Goal: Transaction & Acquisition: Purchase product/service

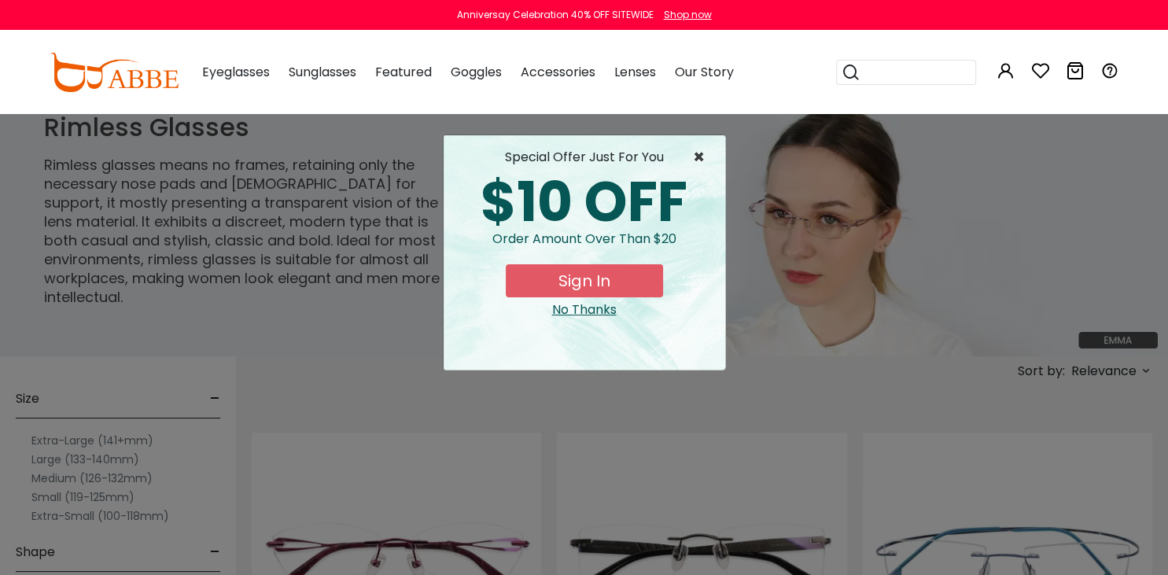
click at [694, 153] on span "×" at bounding box center [703, 157] width 20 height 19
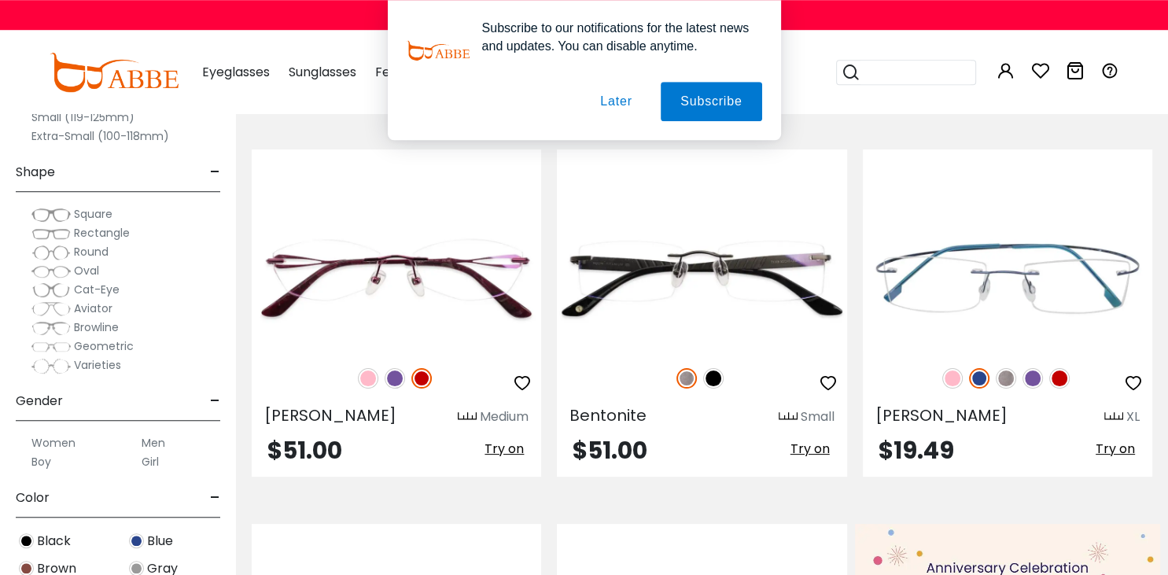
scroll to position [290, 0]
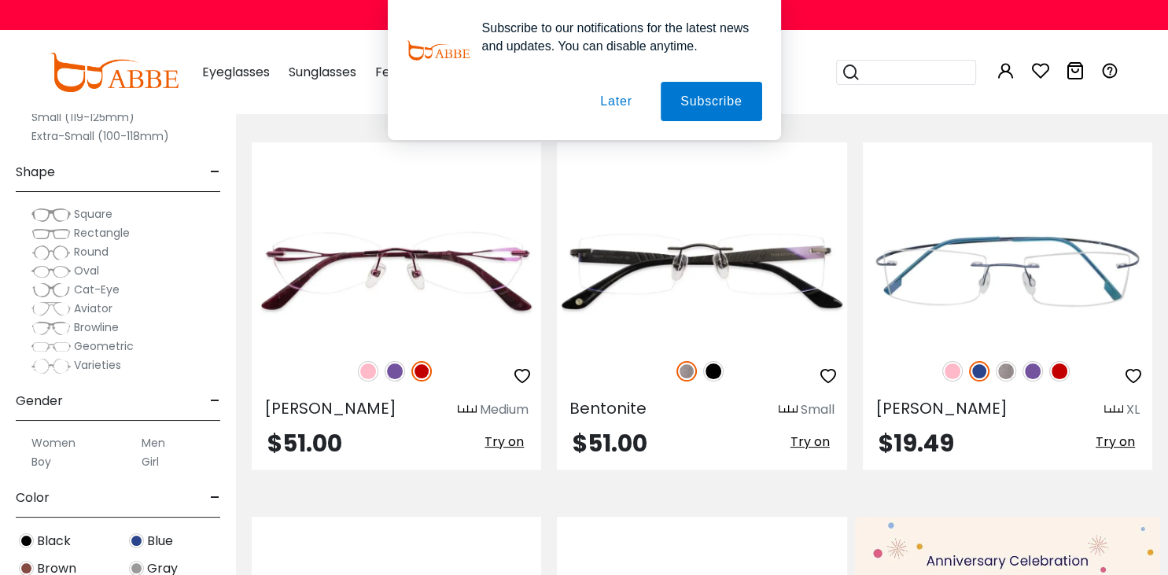
click at [616, 99] on button "Later" at bounding box center [615, 101] width 71 height 39
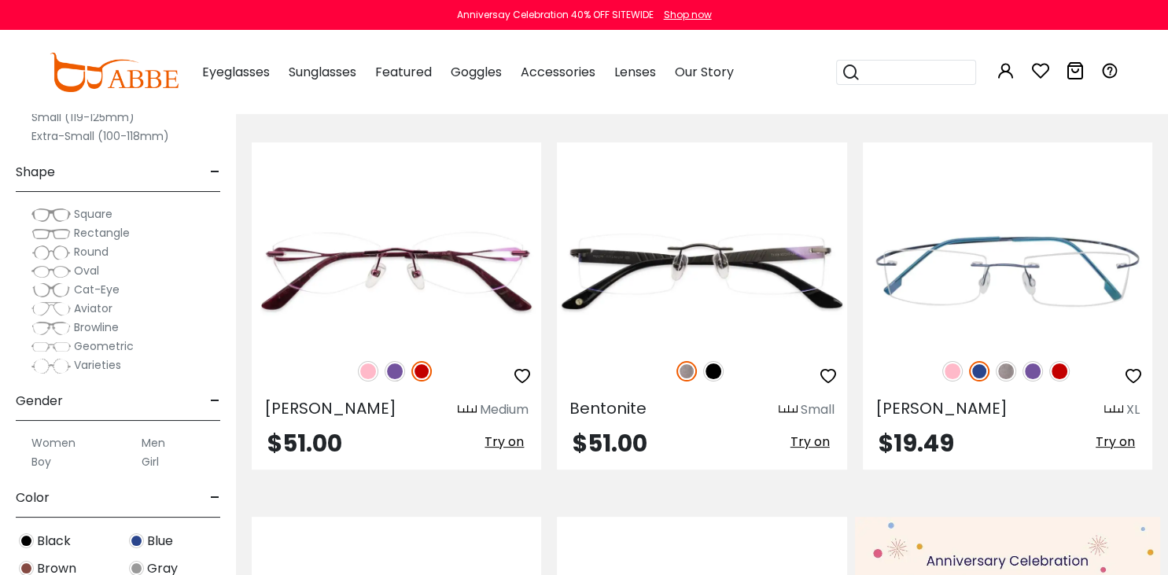
scroll to position [332, 0]
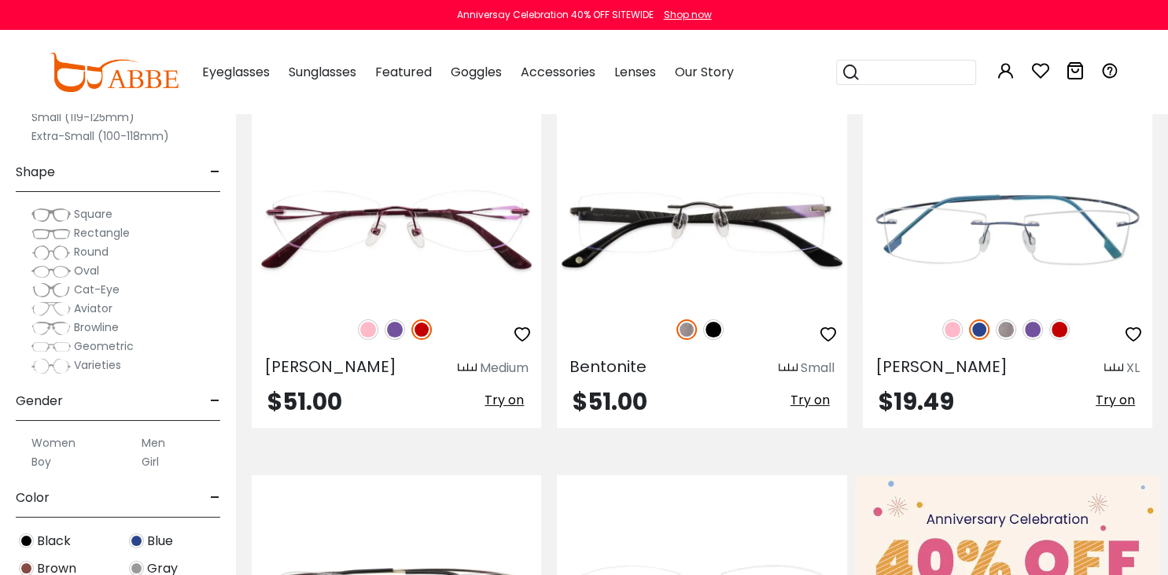
click at [62, 443] on label "Women" at bounding box center [53, 442] width 44 height 19
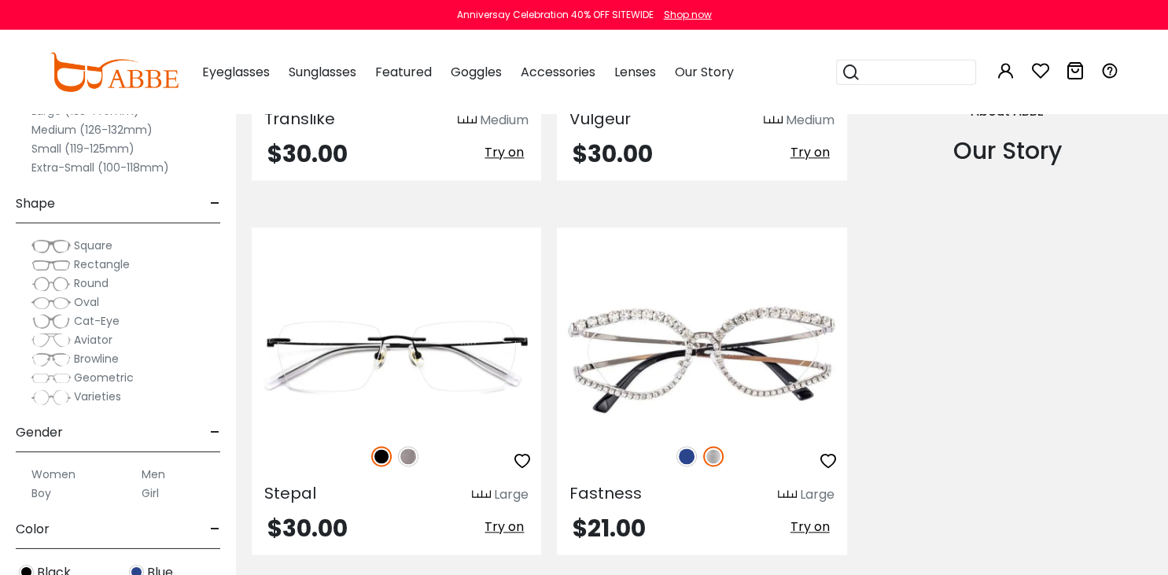
scroll to position [1785, 0]
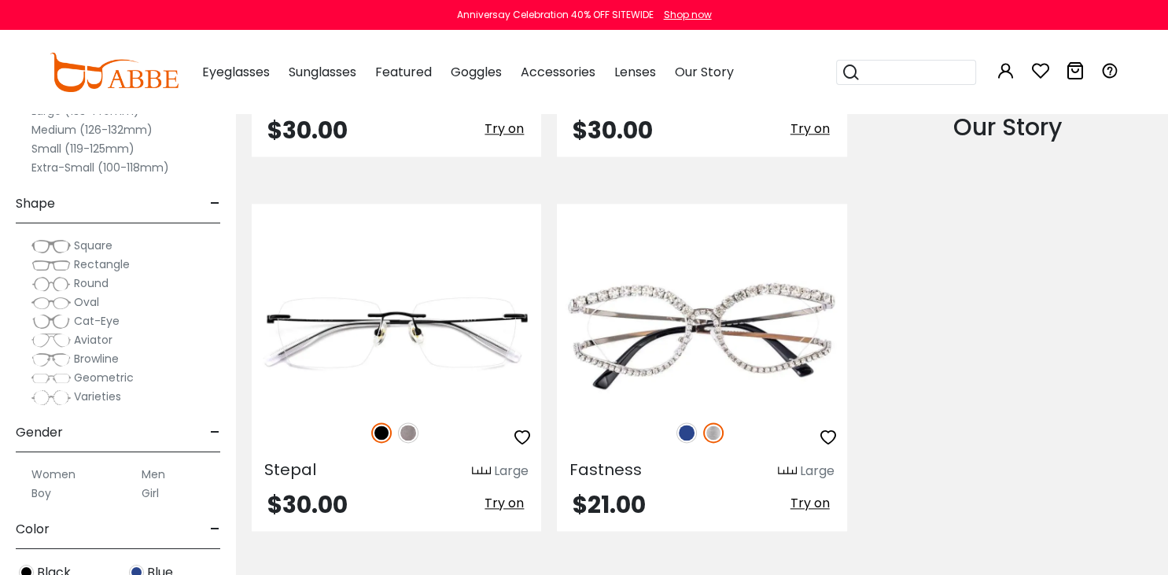
click at [215, 431] on span "-" at bounding box center [215, 433] width 10 height 38
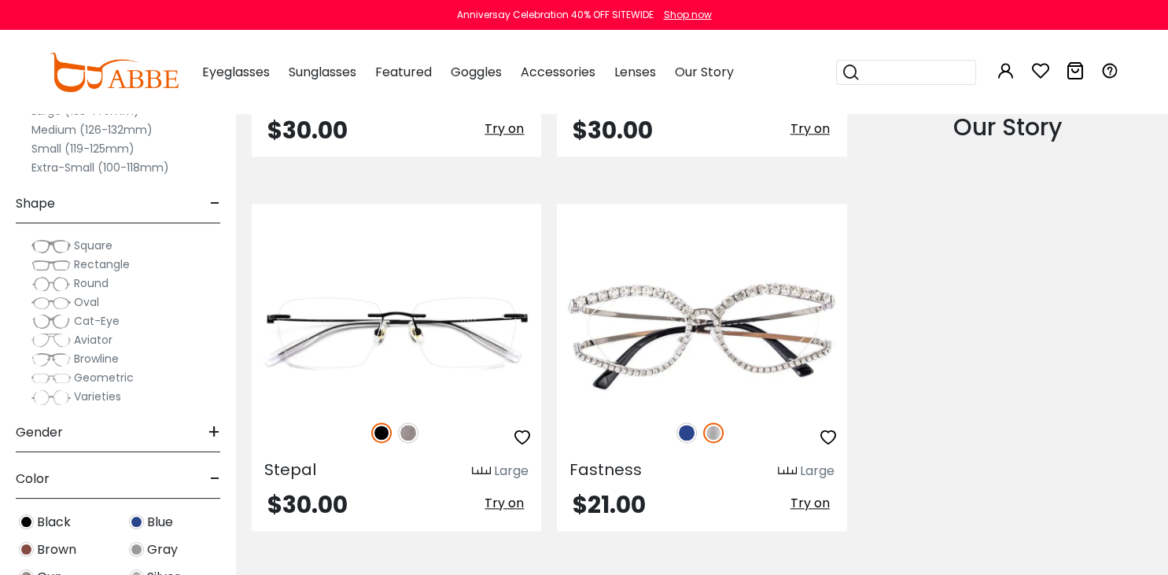
click at [214, 476] on span "-" at bounding box center [215, 479] width 10 height 38
click at [215, 205] on span "-" at bounding box center [215, 204] width 10 height 38
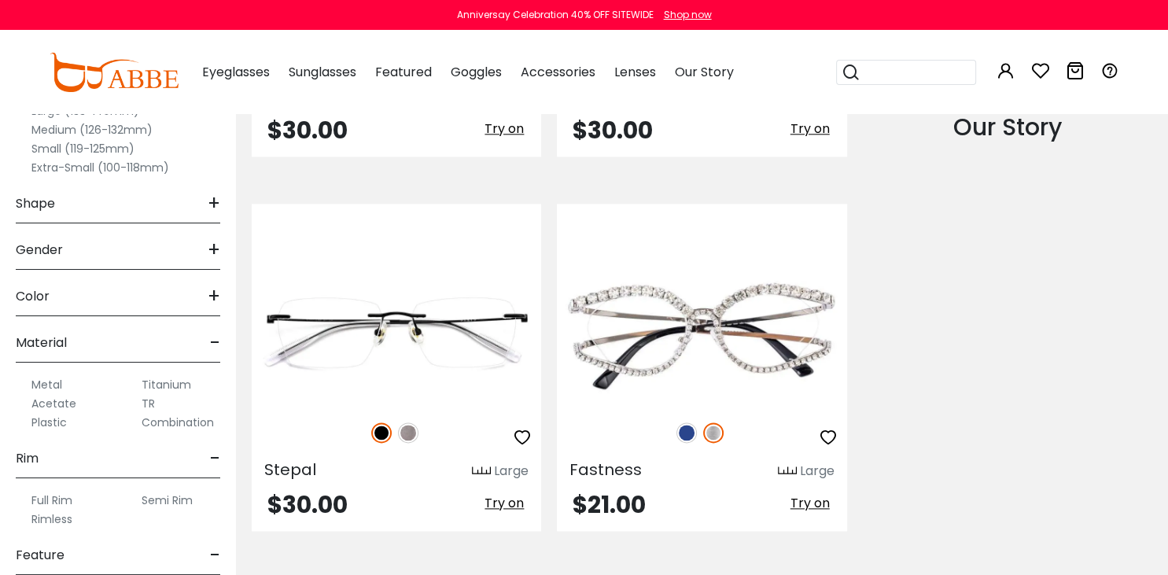
click at [66, 519] on label "Rimless" at bounding box center [51, 519] width 41 height 19
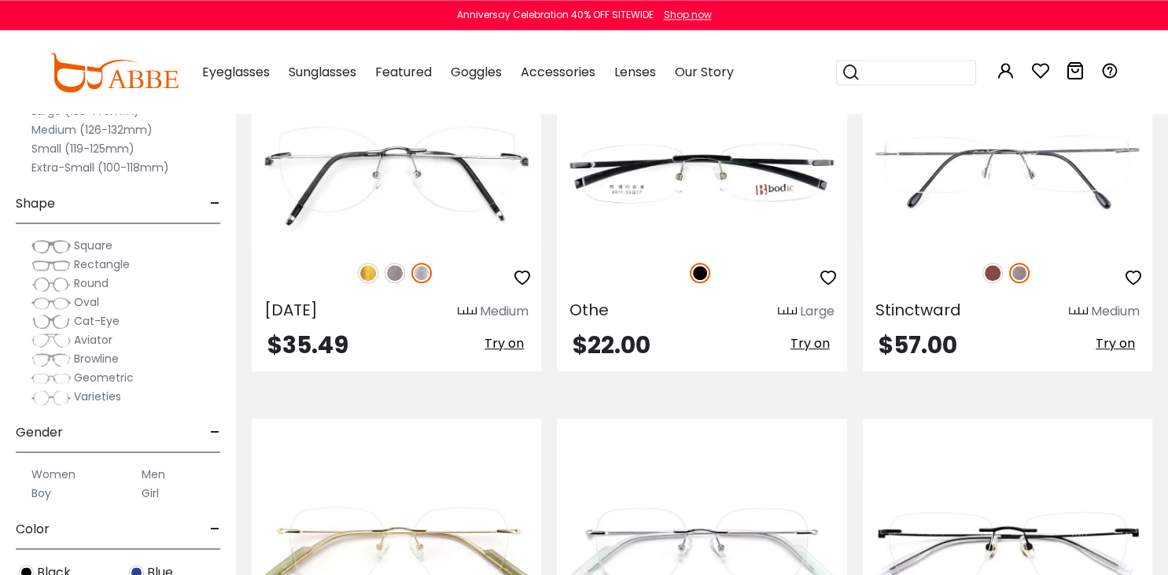
scroll to position [1204, 0]
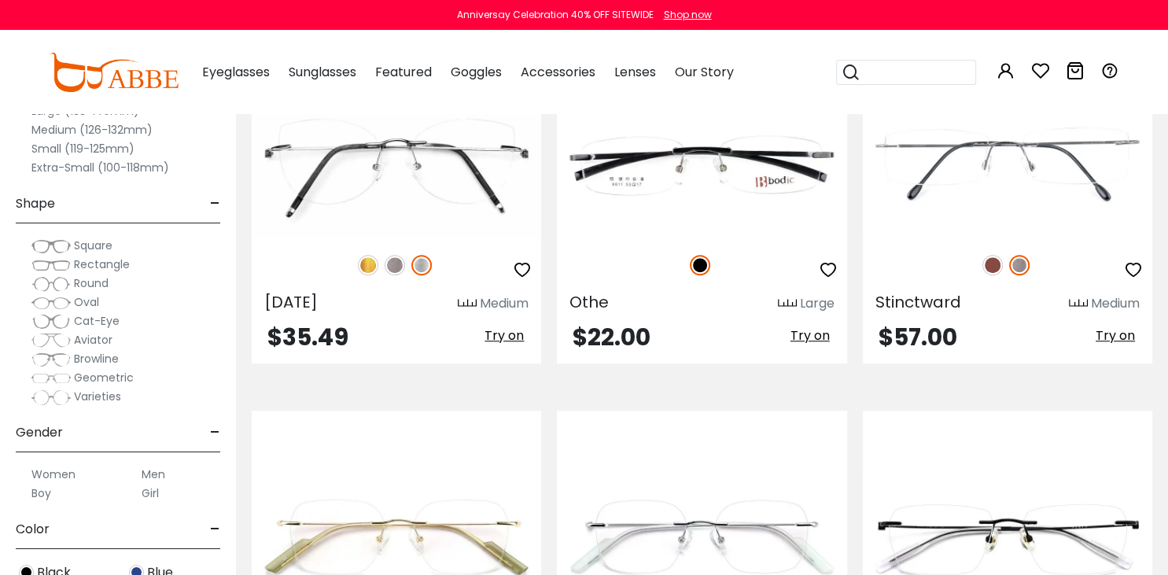
click at [98, 262] on span "Rectangle" at bounding box center [102, 264] width 56 height 16
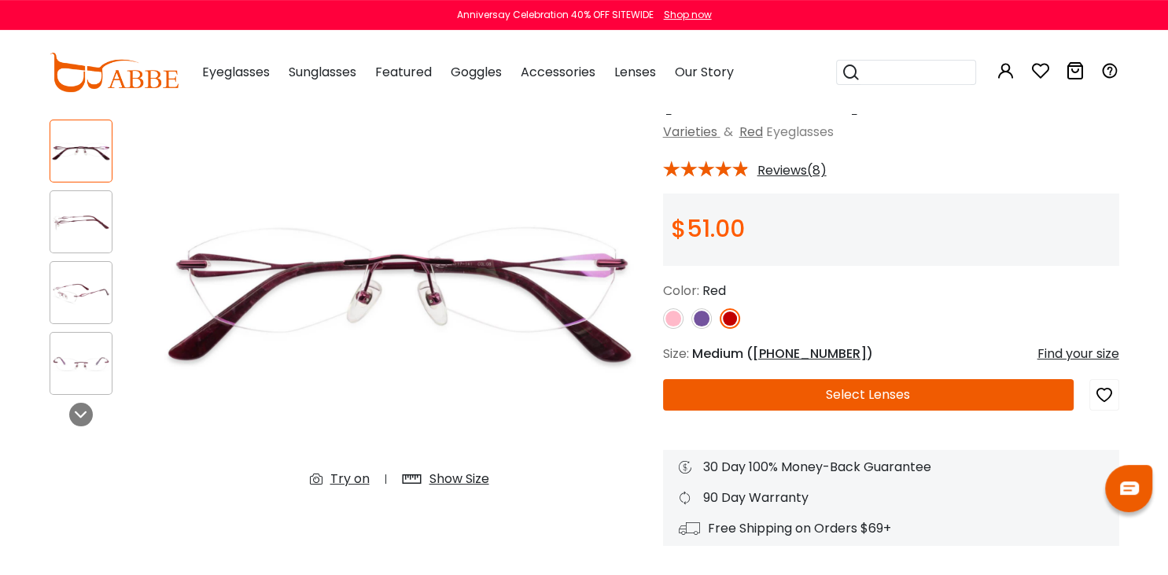
scroll to position [83, 0]
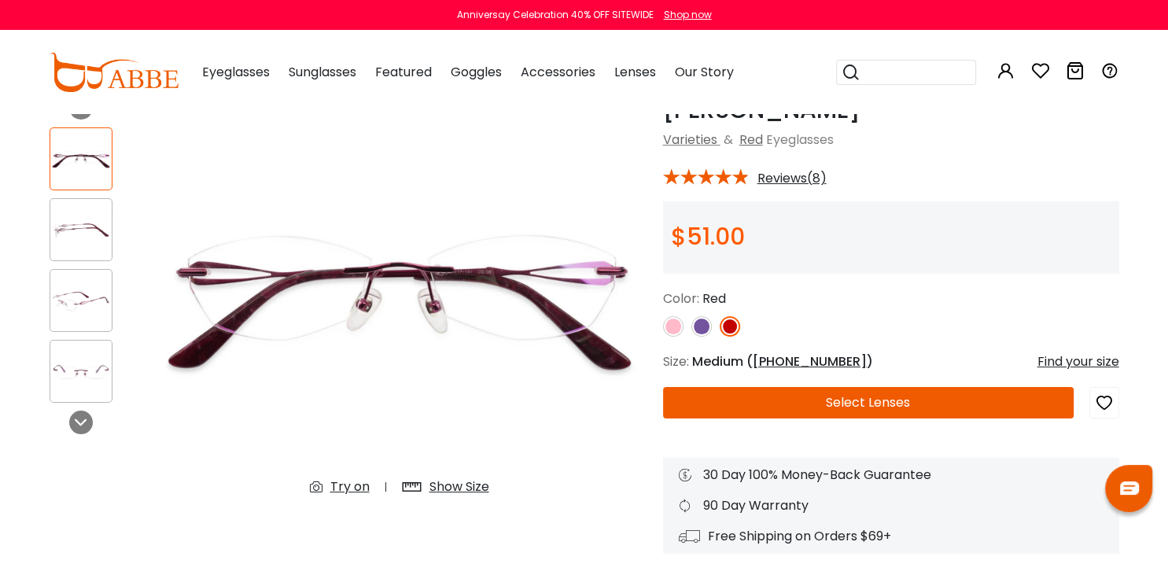
click at [675, 326] on img at bounding box center [673, 326] width 20 height 20
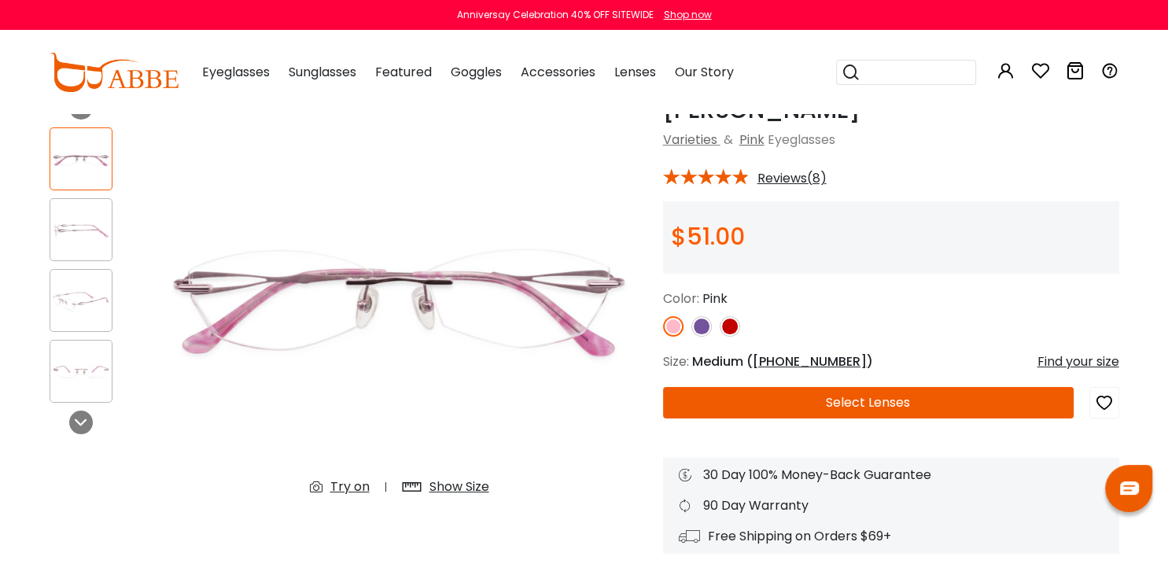
click at [706, 329] on img at bounding box center [701, 326] width 20 height 20
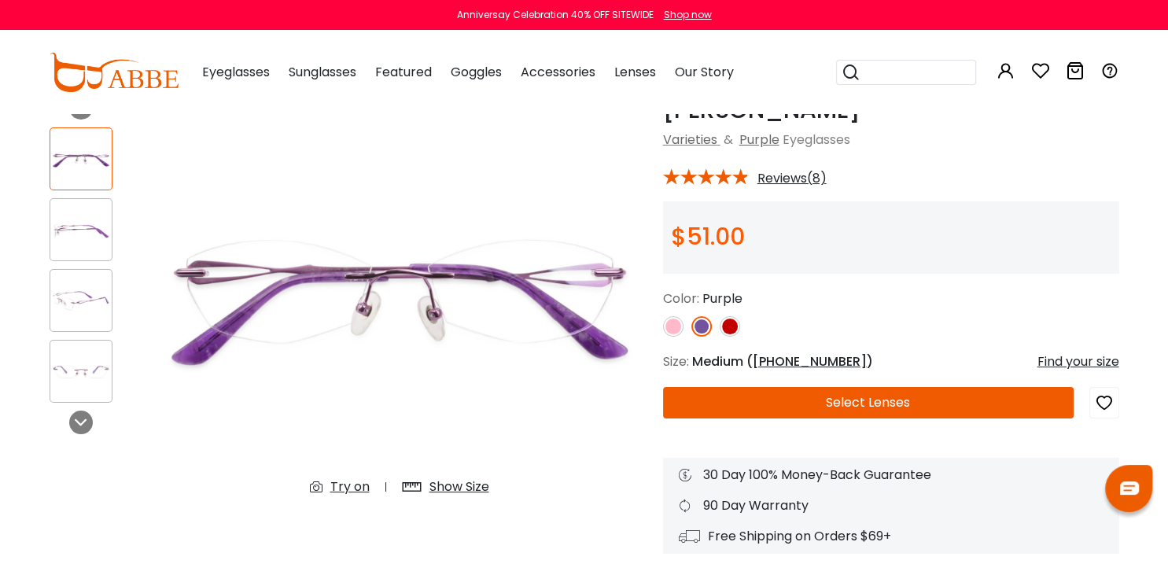
click at [730, 329] on img at bounding box center [730, 326] width 20 height 20
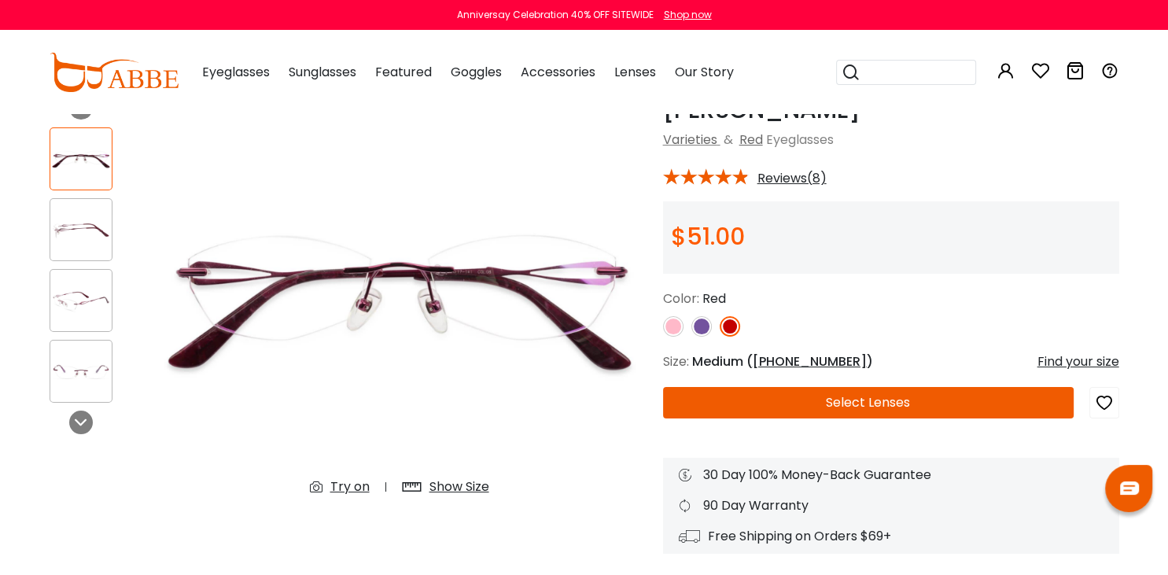
click at [93, 237] on img at bounding box center [80, 230] width 61 height 31
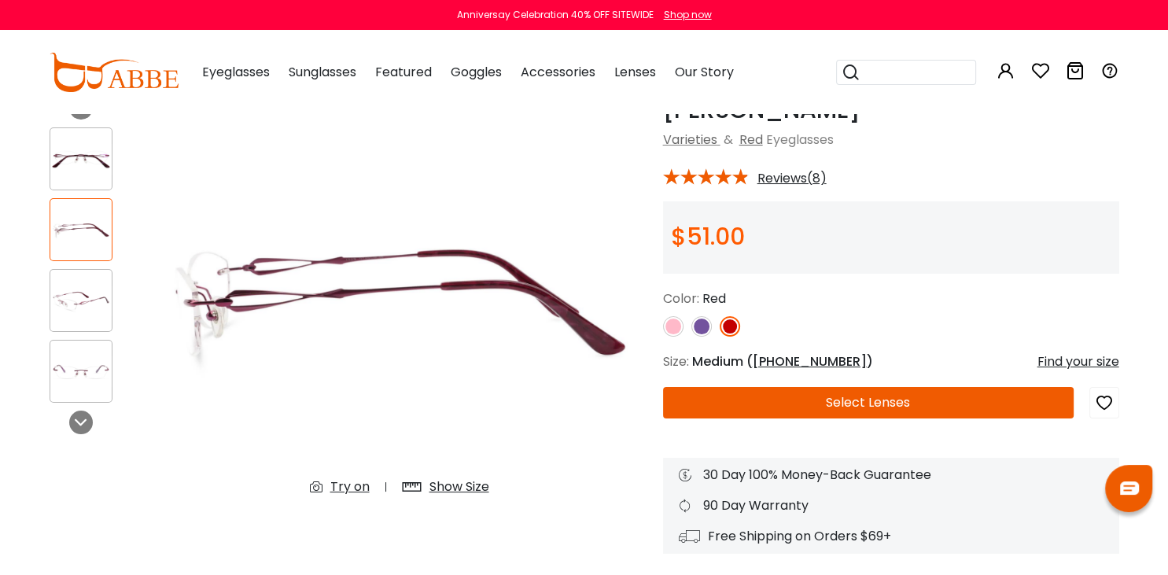
click at [700, 334] on img at bounding box center [701, 326] width 20 height 20
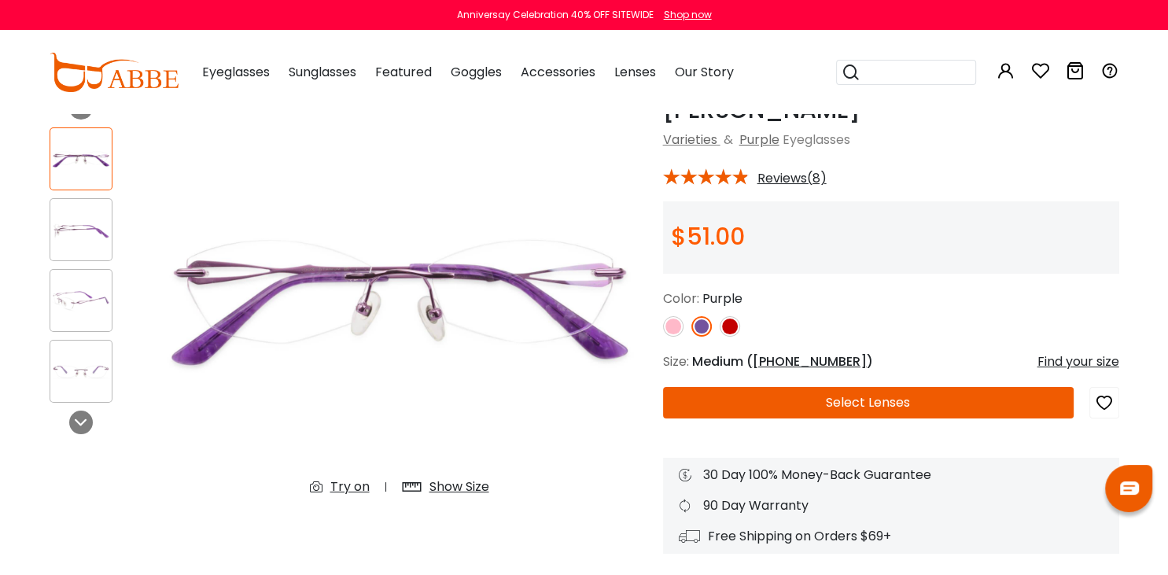
click at [673, 327] on img at bounding box center [673, 326] width 20 height 20
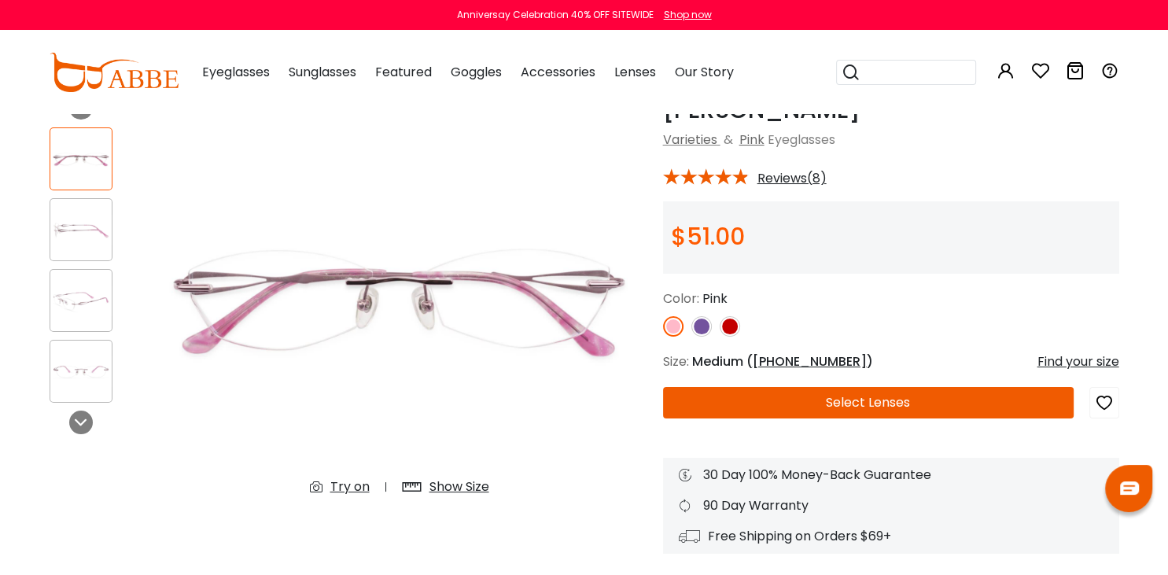
click at [56, 223] on img at bounding box center [80, 230] width 61 height 31
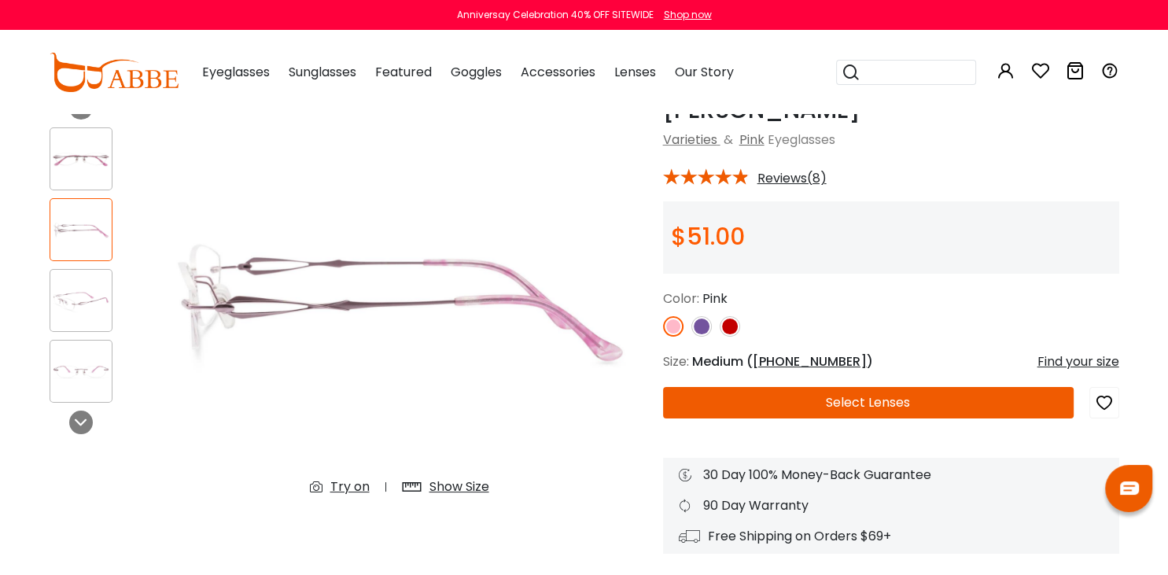
click at [728, 320] on img at bounding box center [730, 326] width 20 height 20
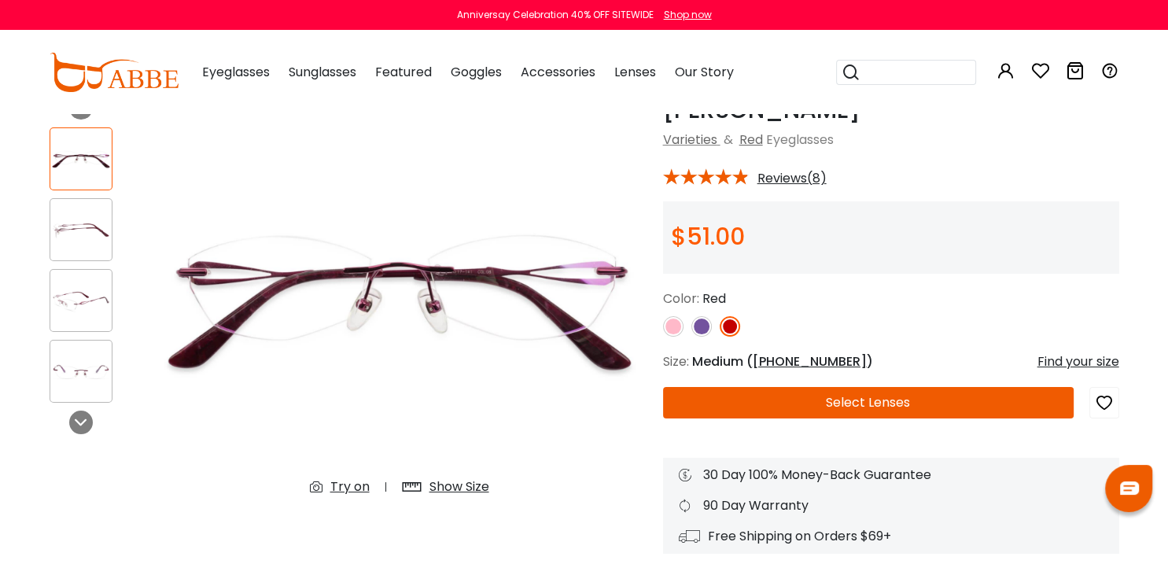
click at [51, 191] on div at bounding box center [93, 265] width 86 height 291
click at [68, 222] on img at bounding box center [80, 230] width 61 height 31
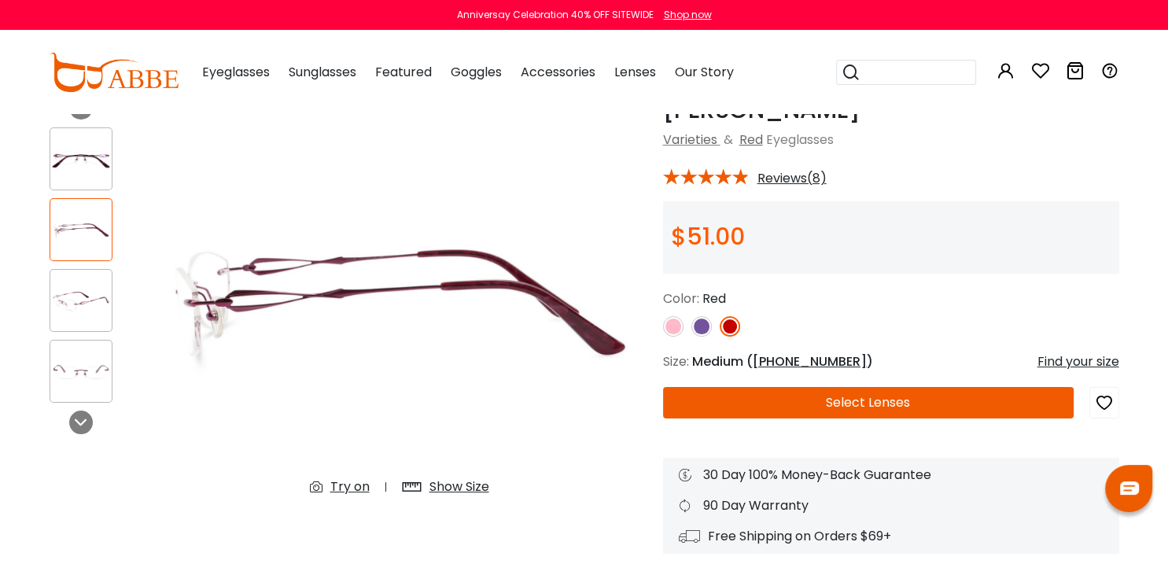
click at [72, 187] on div at bounding box center [81, 158] width 63 height 63
click at [88, 168] on img at bounding box center [80, 159] width 61 height 31
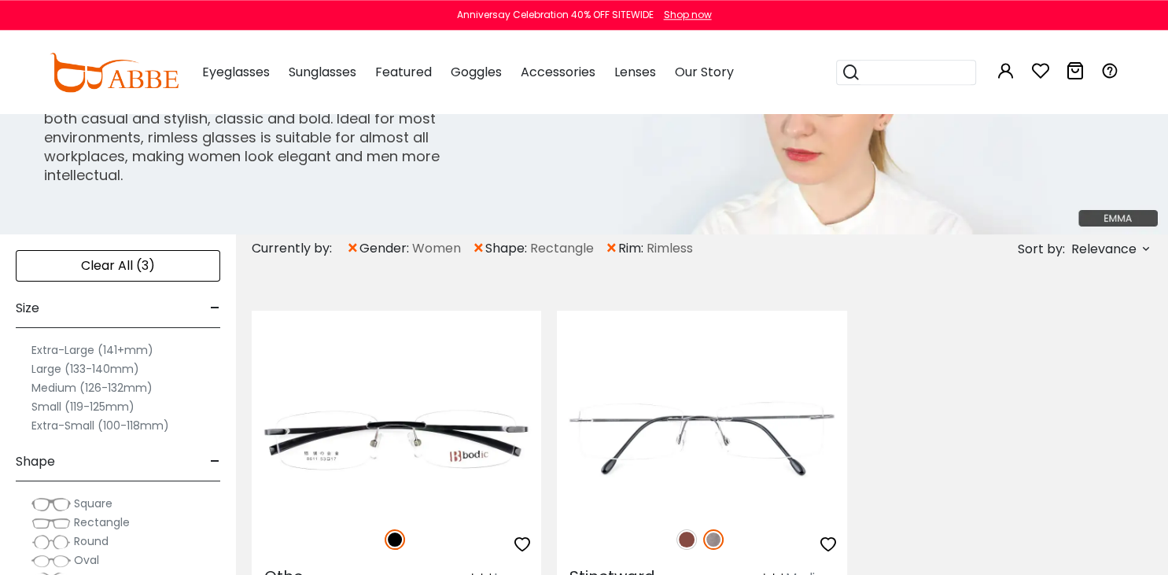
scroll to position [83, 0]
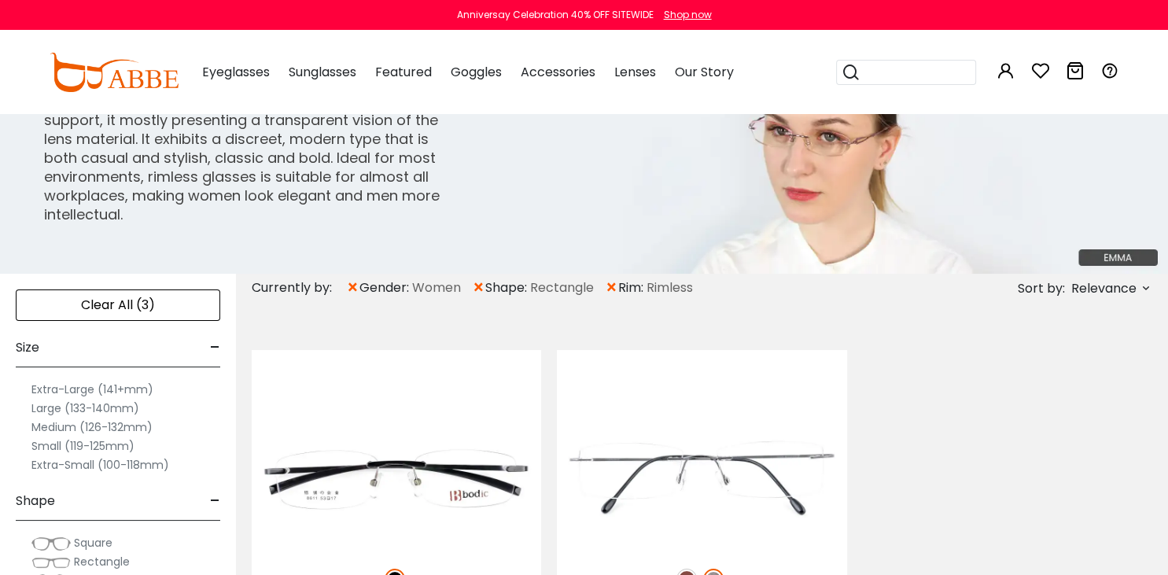
click at [477, 285] on span "×" at bounding box center [478, 288] width 13 height 28
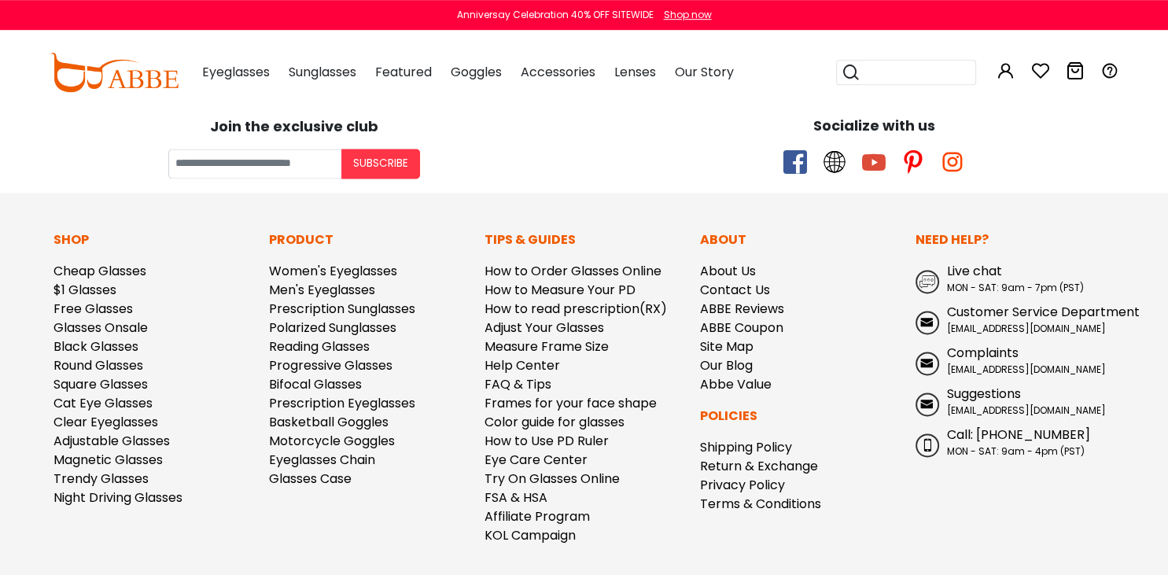
scroll to position [2300, 0]
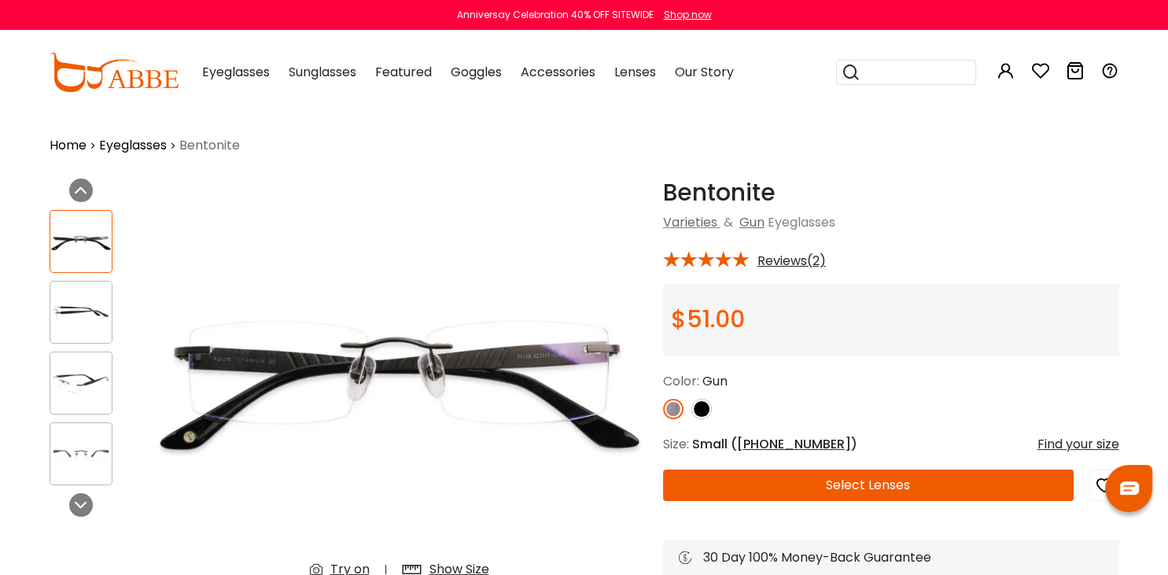
click at [697, 408] on img at bounding box center [701, 409] width 20 height 20
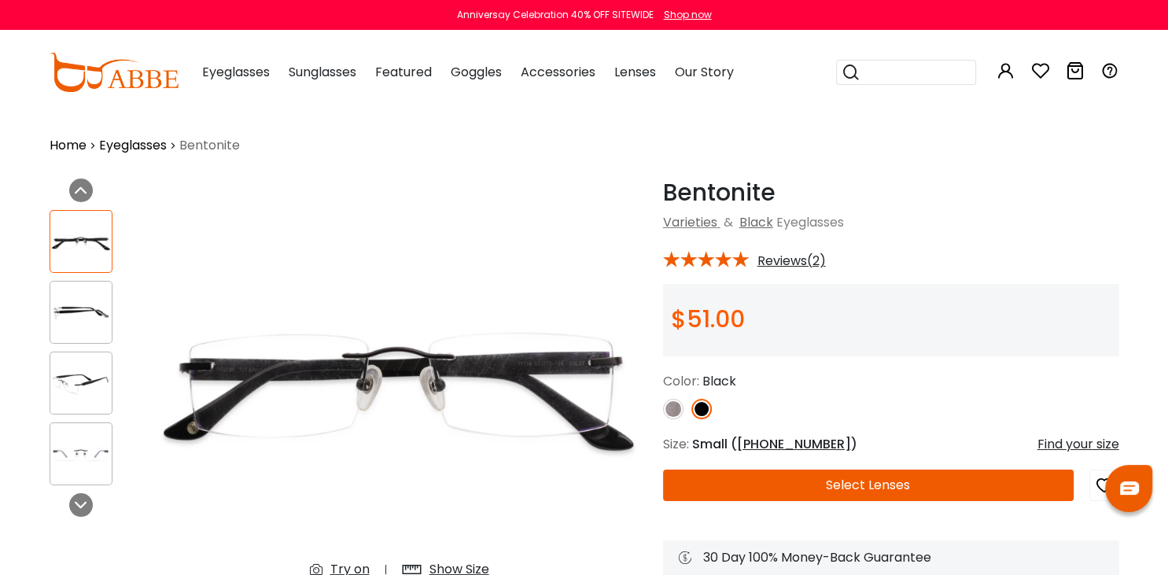
click at [671, 407] on img at bounding box center [673, 409] width 20 height 20
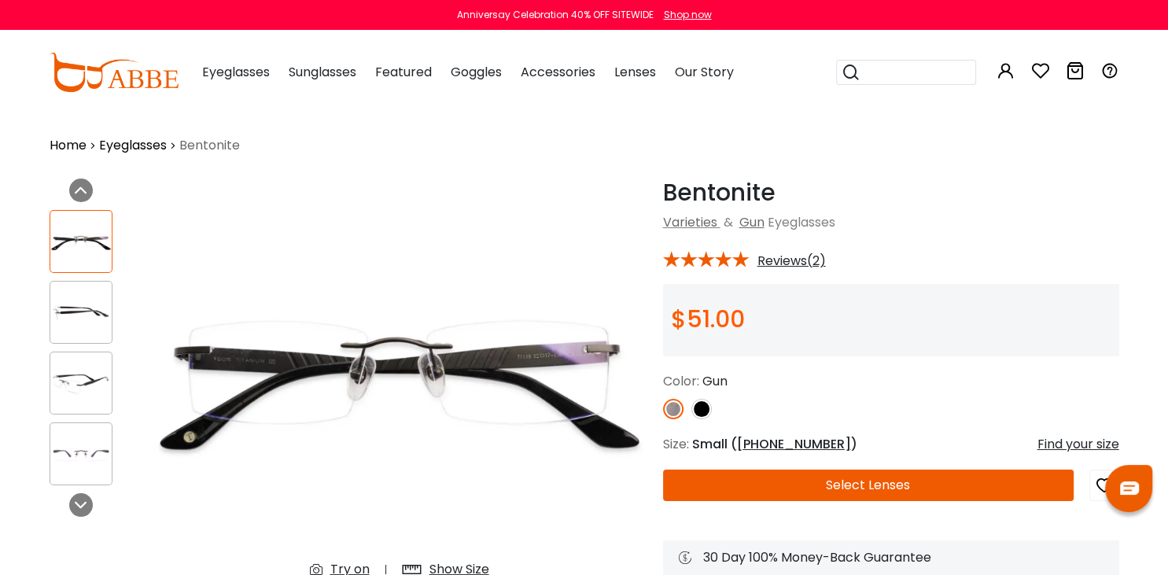
click at [80, 296] on div at bounding box center [81, 312] width 63 height 63
click at [80, 313] on img at bounding box center [80, 312] width 61 height 31
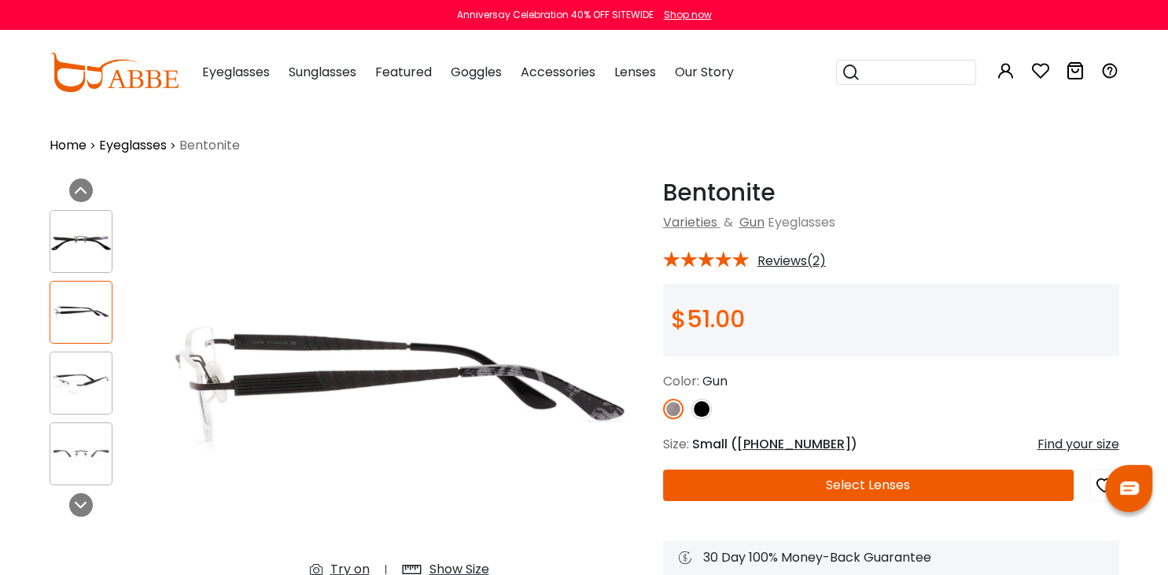
click at [89, 376] on img at bounding box center [80, 383] width 61 height 31
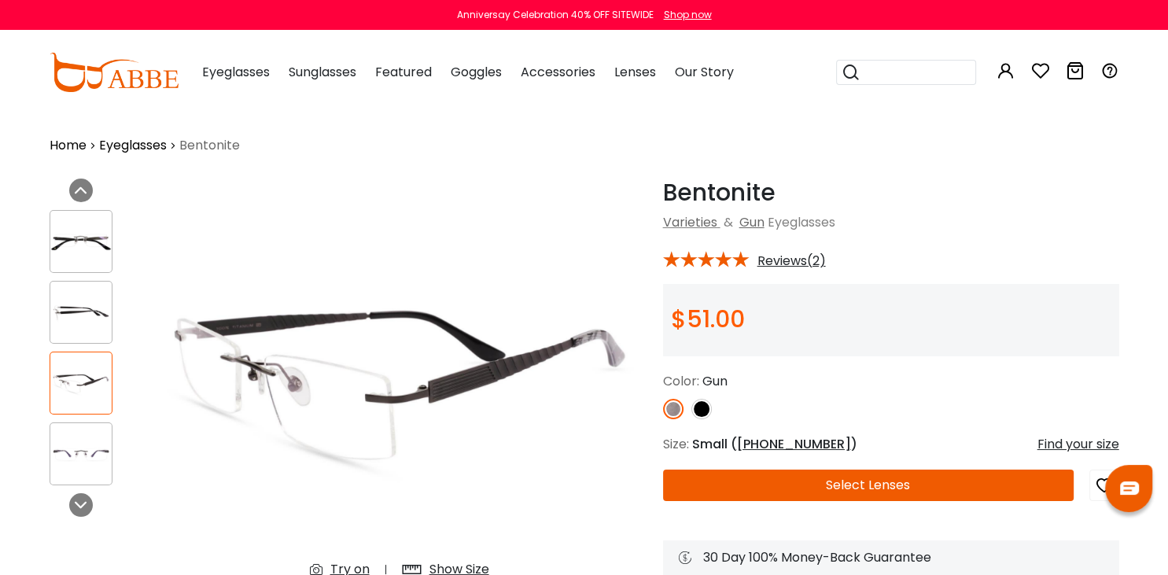
click at [90, 442] on img at bounding box center [80, 454] width 61 height 31
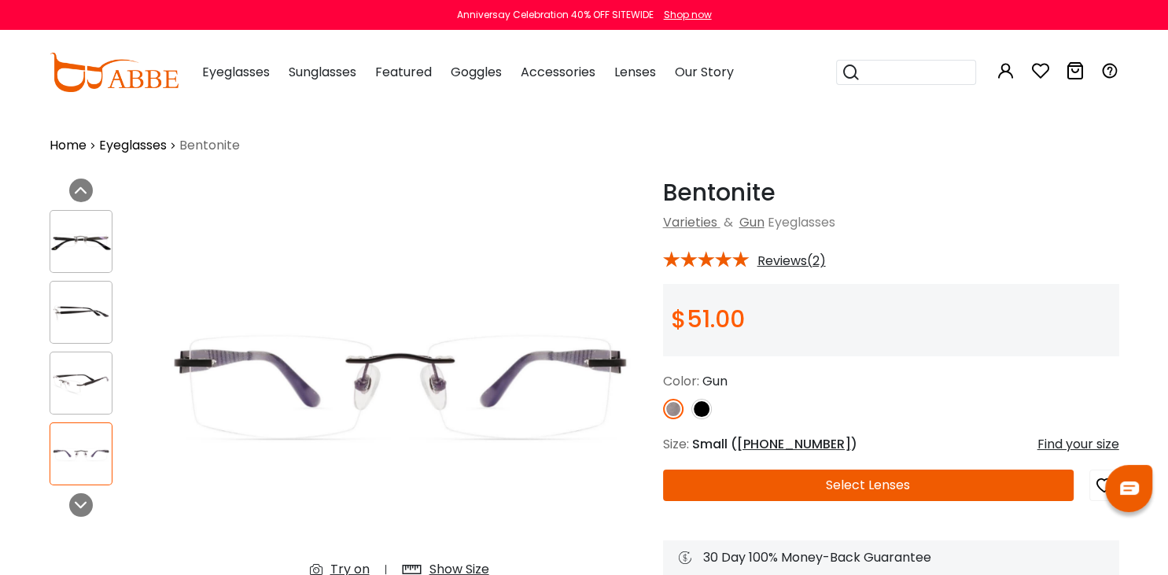
click at [84, 237] on img at bounding box center [80, 241] width 61 height 31
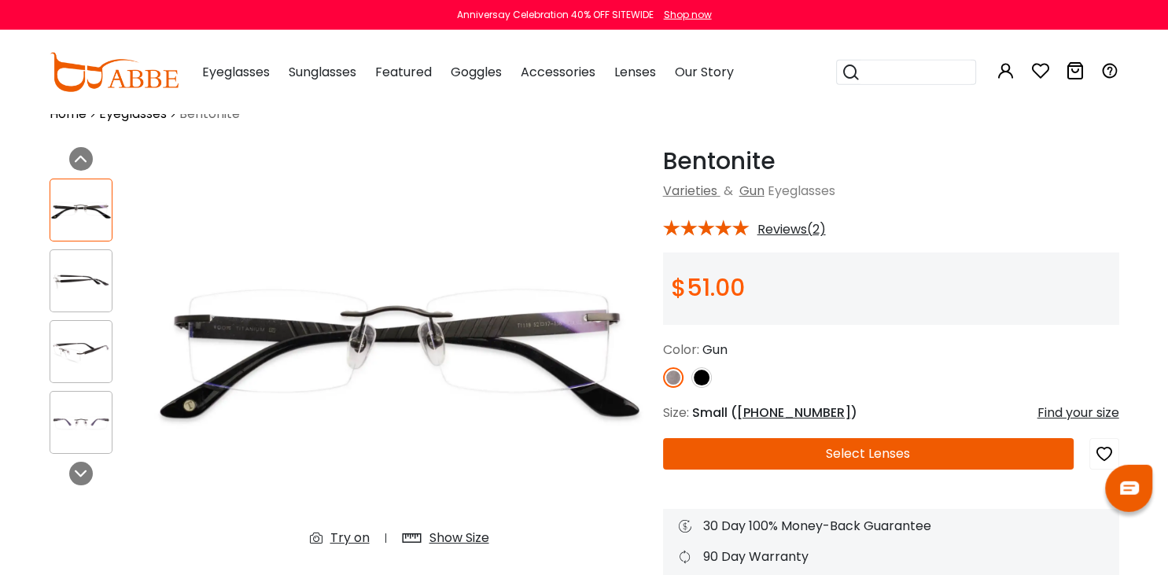
scroll to position [41, 0]
